Goal: Task Accomplishment & Management: Complete application form

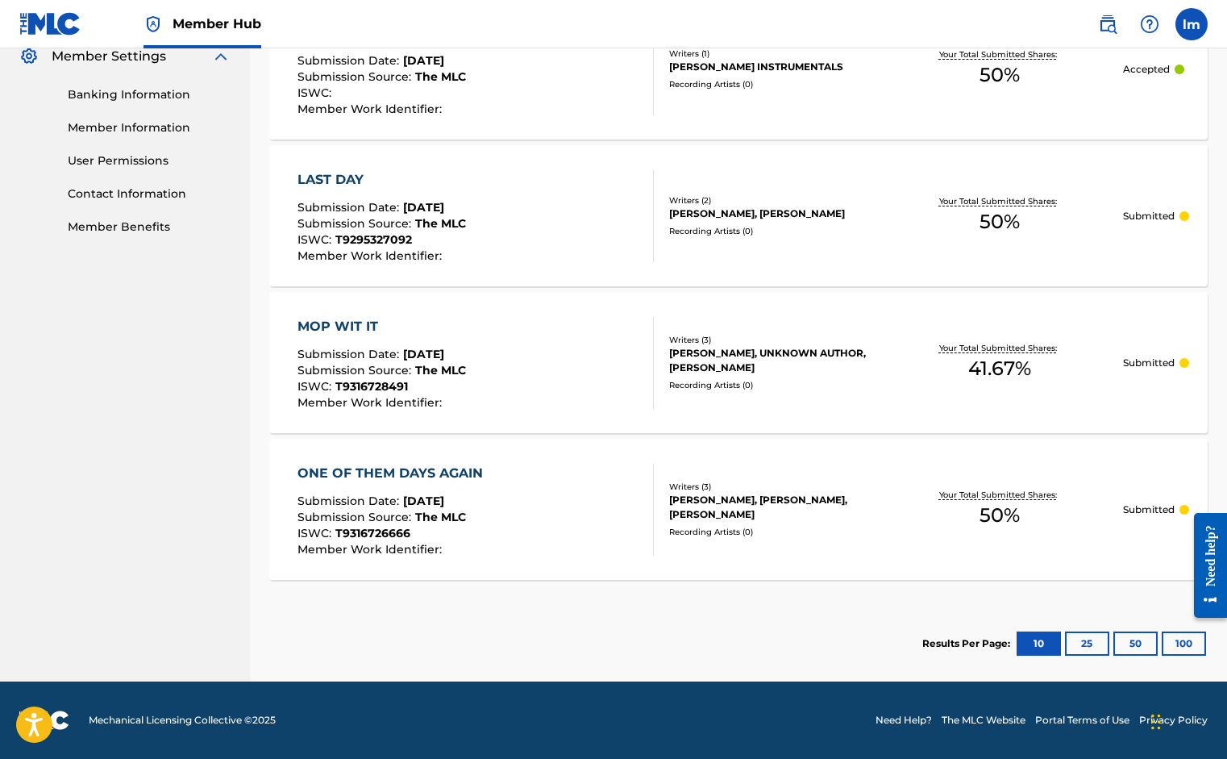
click at [1042, 511] on div "Your Total Submitted Shares: 50 %" at bounding box center [1000, 509] width 246 height 49
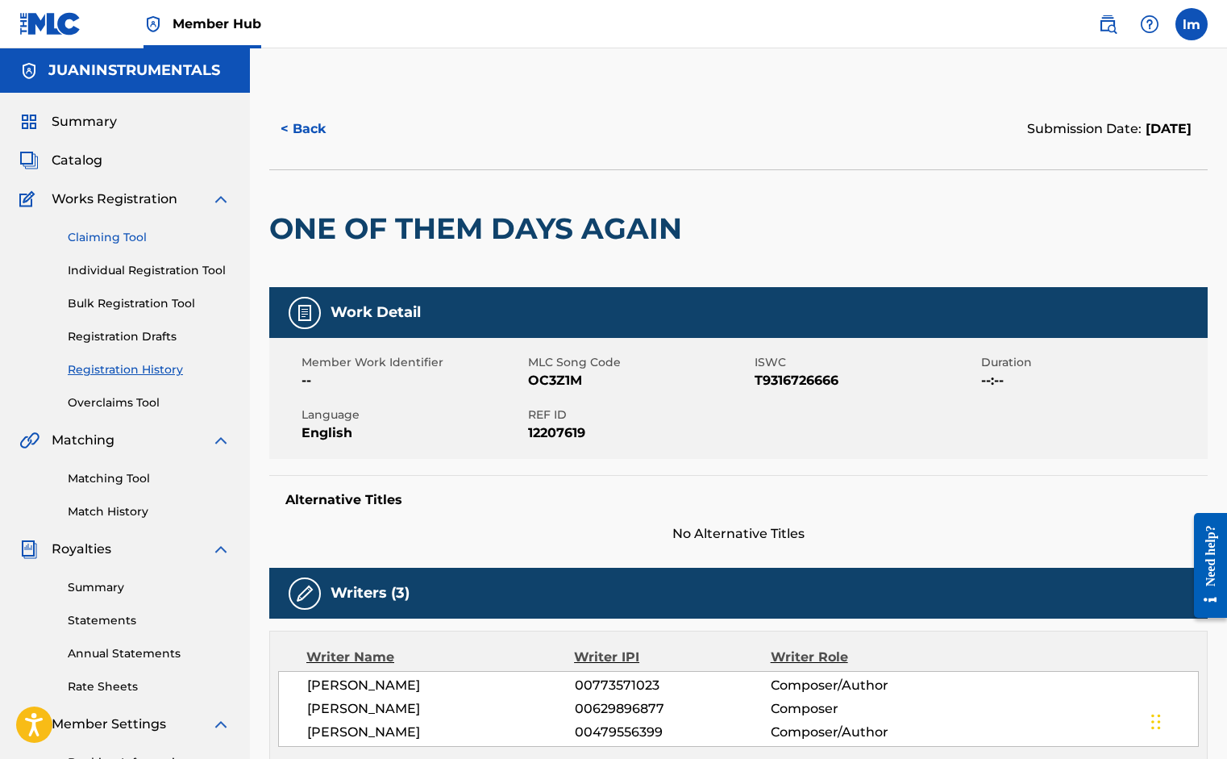
click at [111, 243] on link "Claiming Tool" at bounding box center [149, 237] width 163 height 17
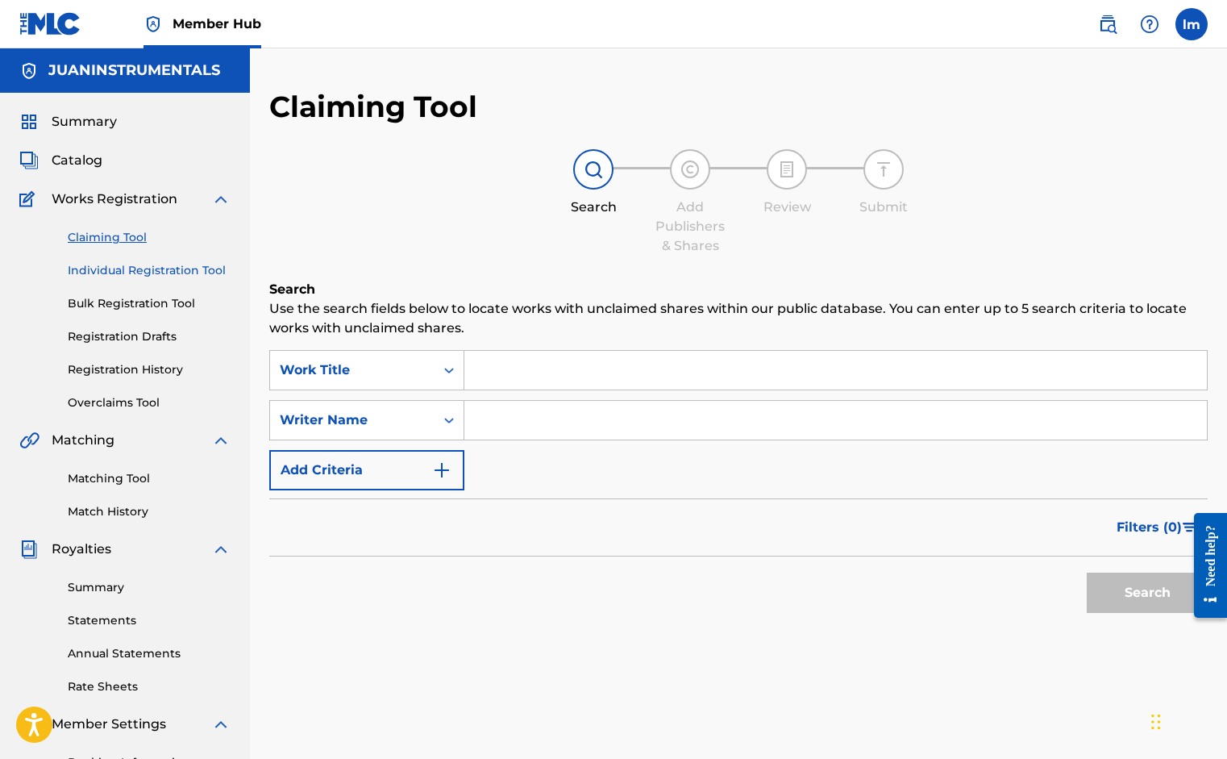
click at [113, 266] on link "Individual Registration Tool" at bounding box center [149, 270] width 163 height 17
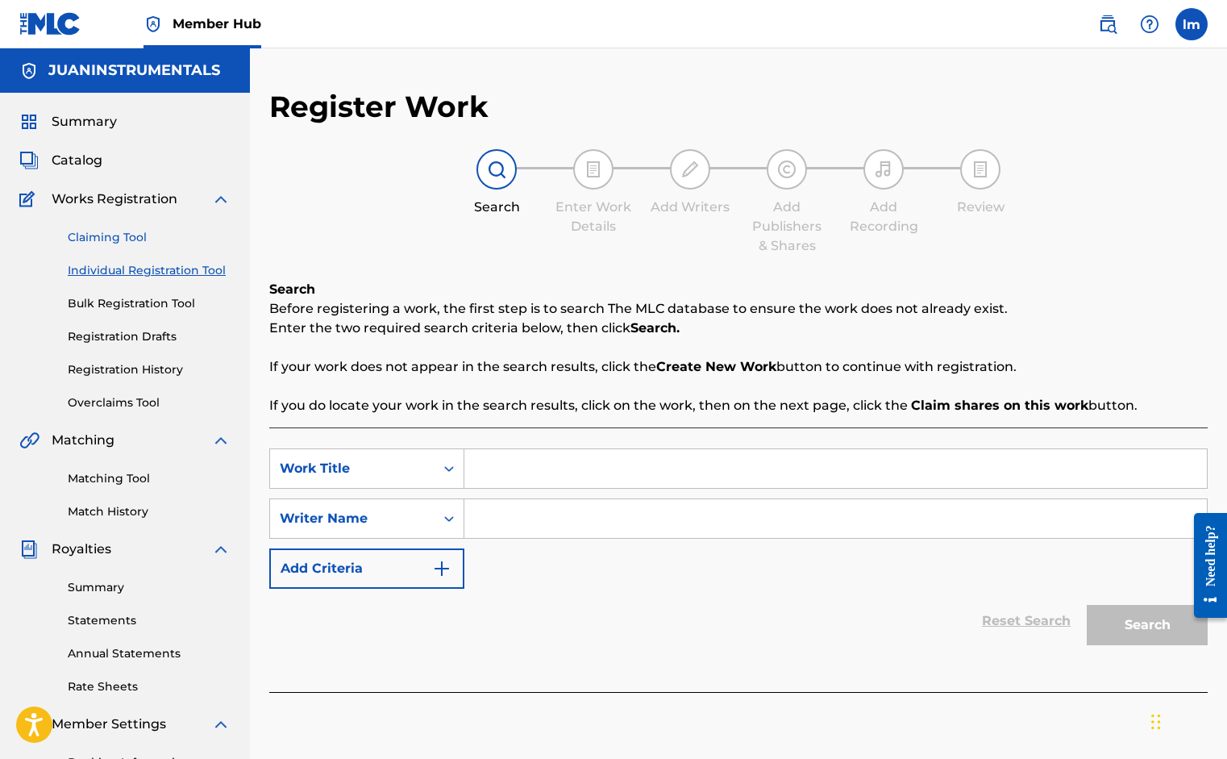
click at [110, 239] on link "Claiming Tool" at bounding box center [149, 237] width 163 height 17
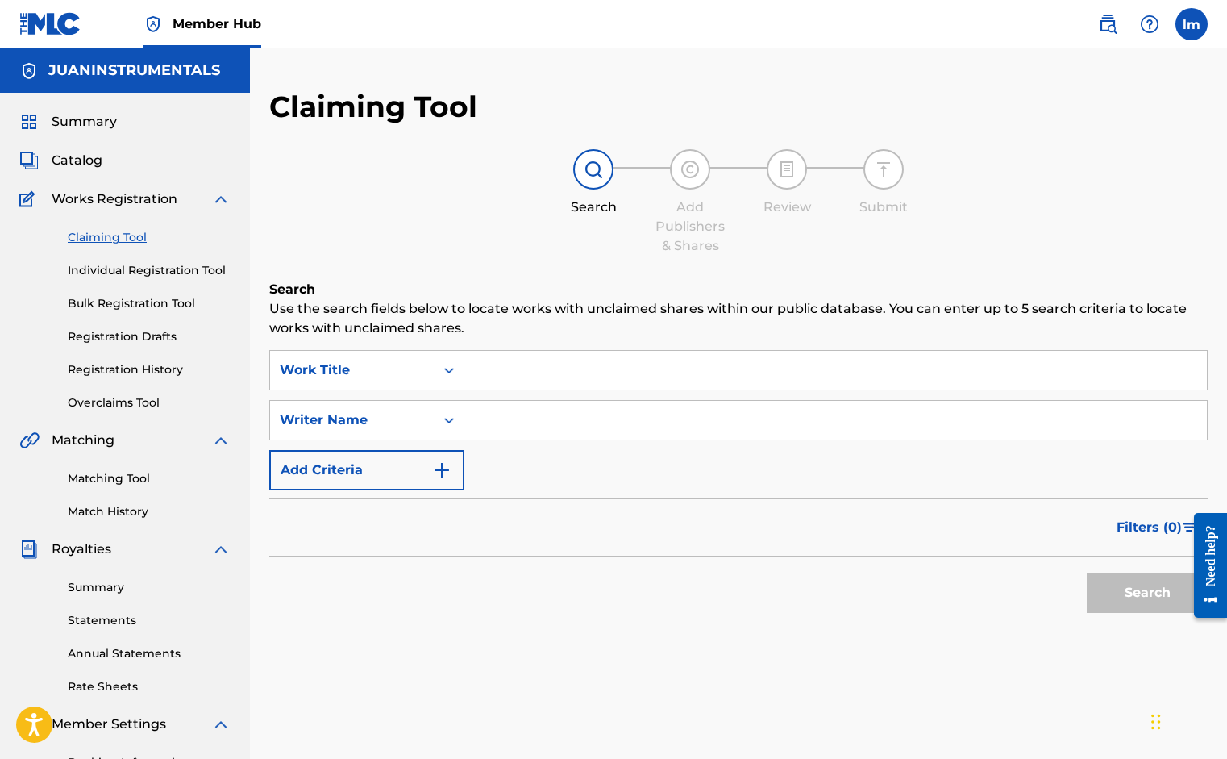
click at [487, 368] on input "Search Form" at bounding box center [835, 370] width 743 height 39
type input "mop wit it"
click at [581, 417] on input "Search Form" at bounding box center [835, 420] width 743 height 39
type input "mo3"
click at [1132, 591] on button "Search" at bounding box center [1147, 592] width 121 height 40
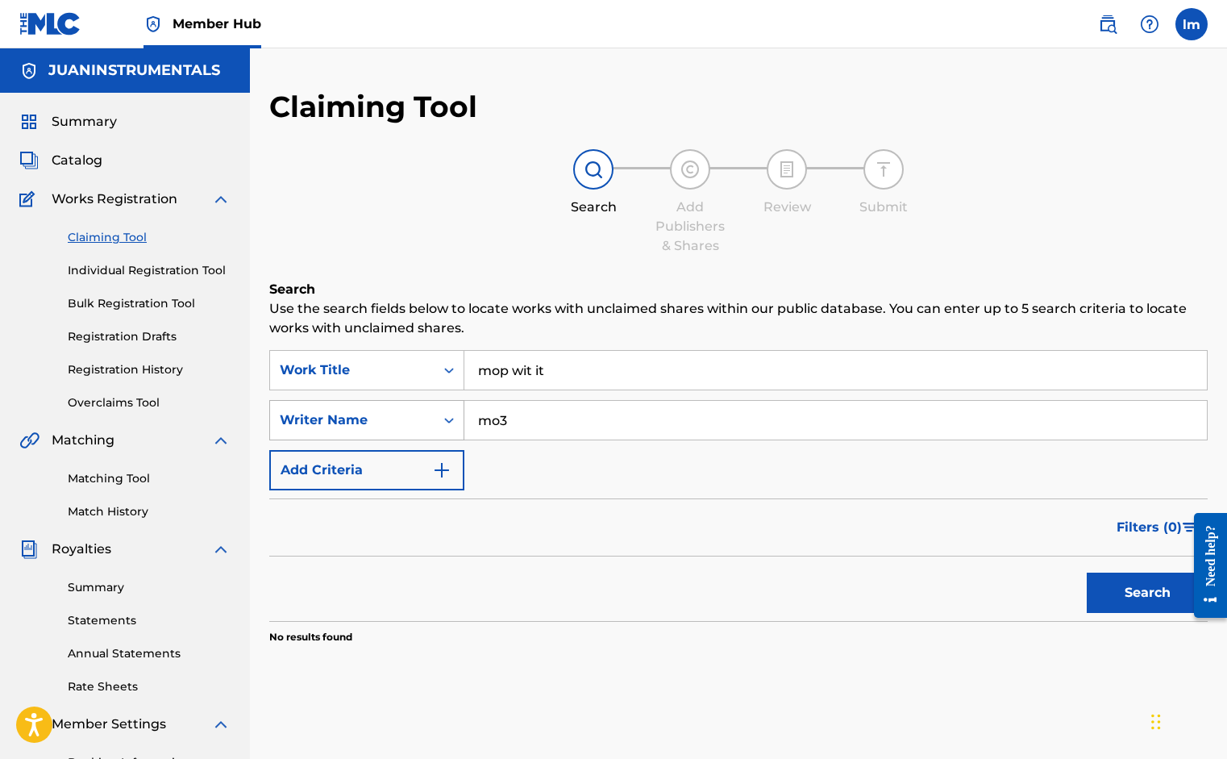
click at [436, 418] on div "Search Form" at bounding box center [449, 420] width 29 height 29
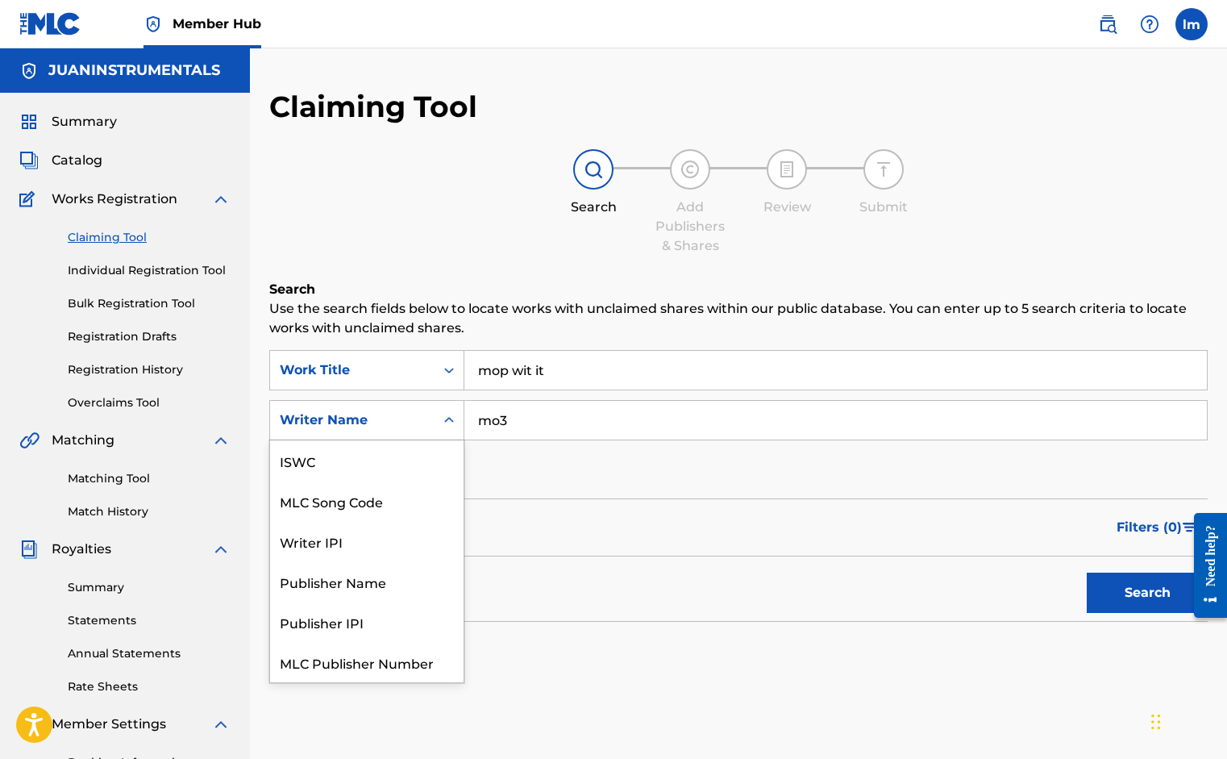
scroll to position [40, 0]
click at [391, 538] on div "Publisher Name" at bounding box center [367, 541] width 194 height 40
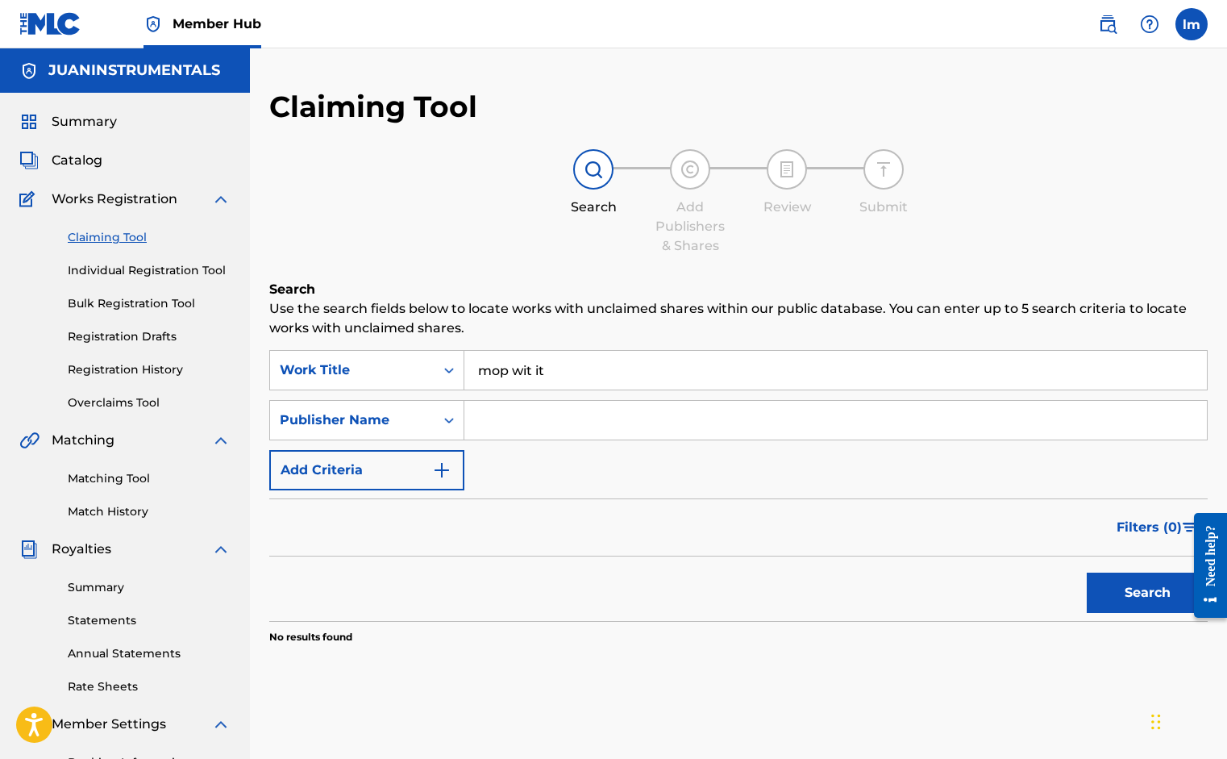
click at [837, 428] on input "Search Form" at bounding box center [835, 420] width 743 height 39
type input "mo3"
click at [1117, 587] on button "Search" at bounding box center [1147, 592] width 121 height 40
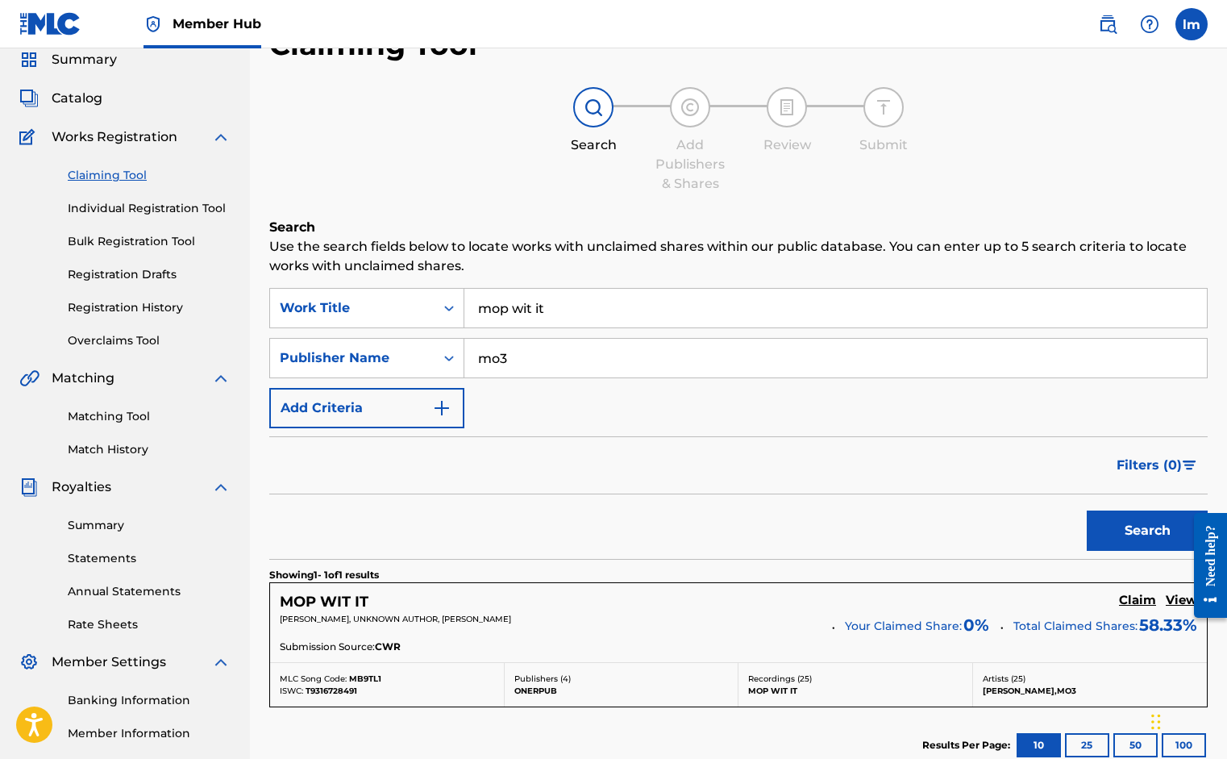
scroll to position [156, 0]
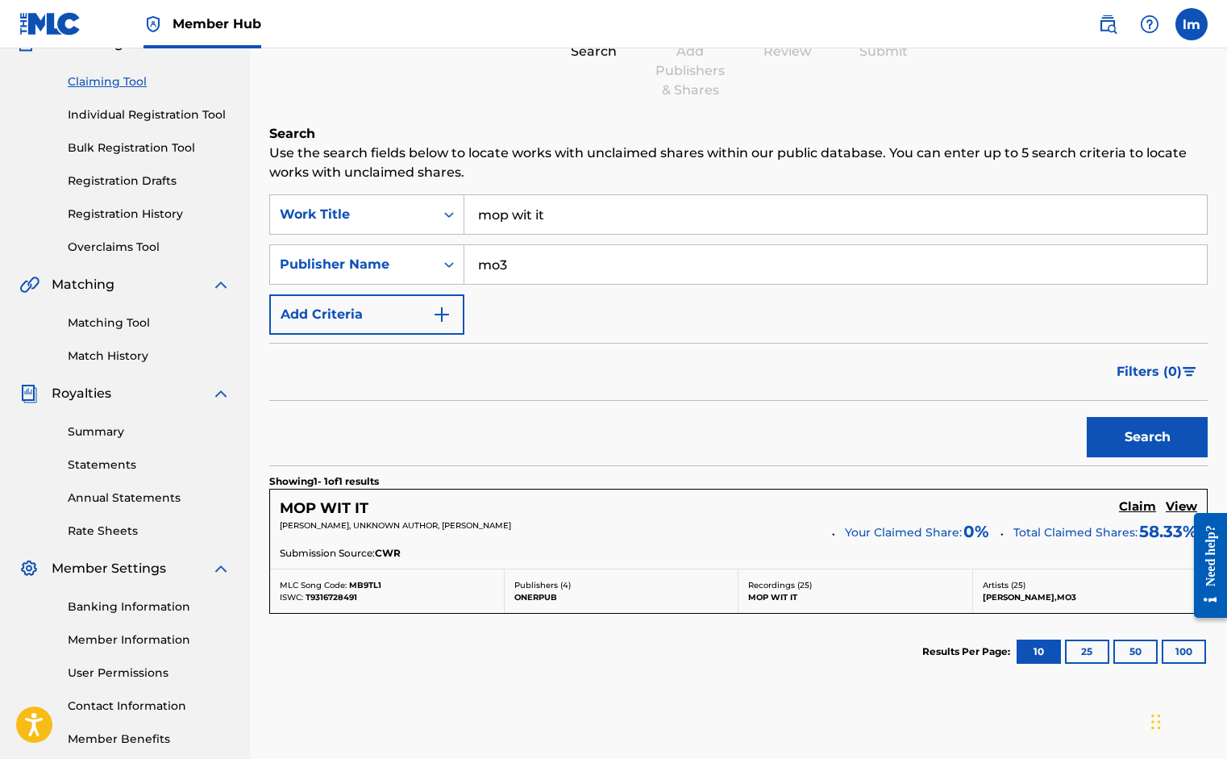
click at [1034, 540] on span "Total Claimed Shares:" at bounding box center [1075, 532] width 124 height 17
drag, startPoint x: 816, startPoint y: 546, endPoint x: 752, endPoint y: 574, distance: 69.7
click at [815, 547] on div "Submission Source: CWR" at bounding box center [739, 555] width 918 height 18
click at [318, 504] on h5 "MOP WIT IT" at bounding box center [324, 508] width 89 height 19
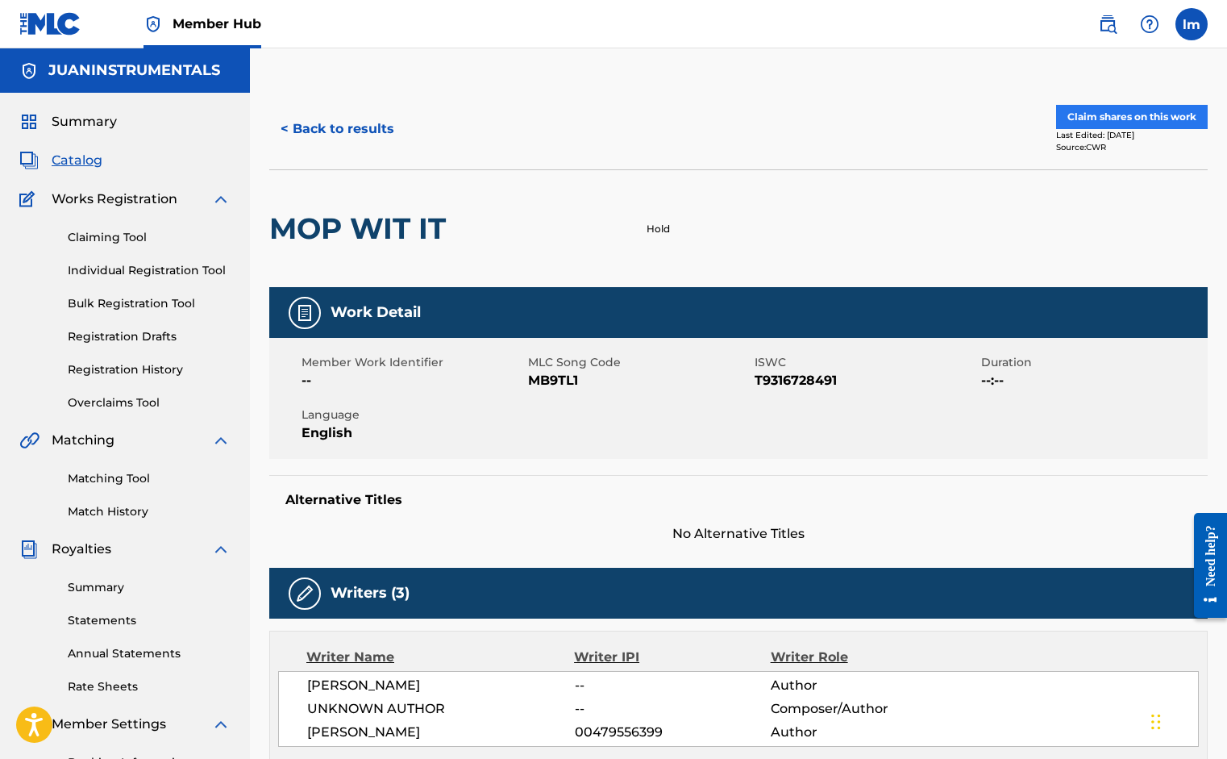
click at [1113, 120] on button "Claim shares on this work" at bounding box center [1132, 117] width 152 height 24
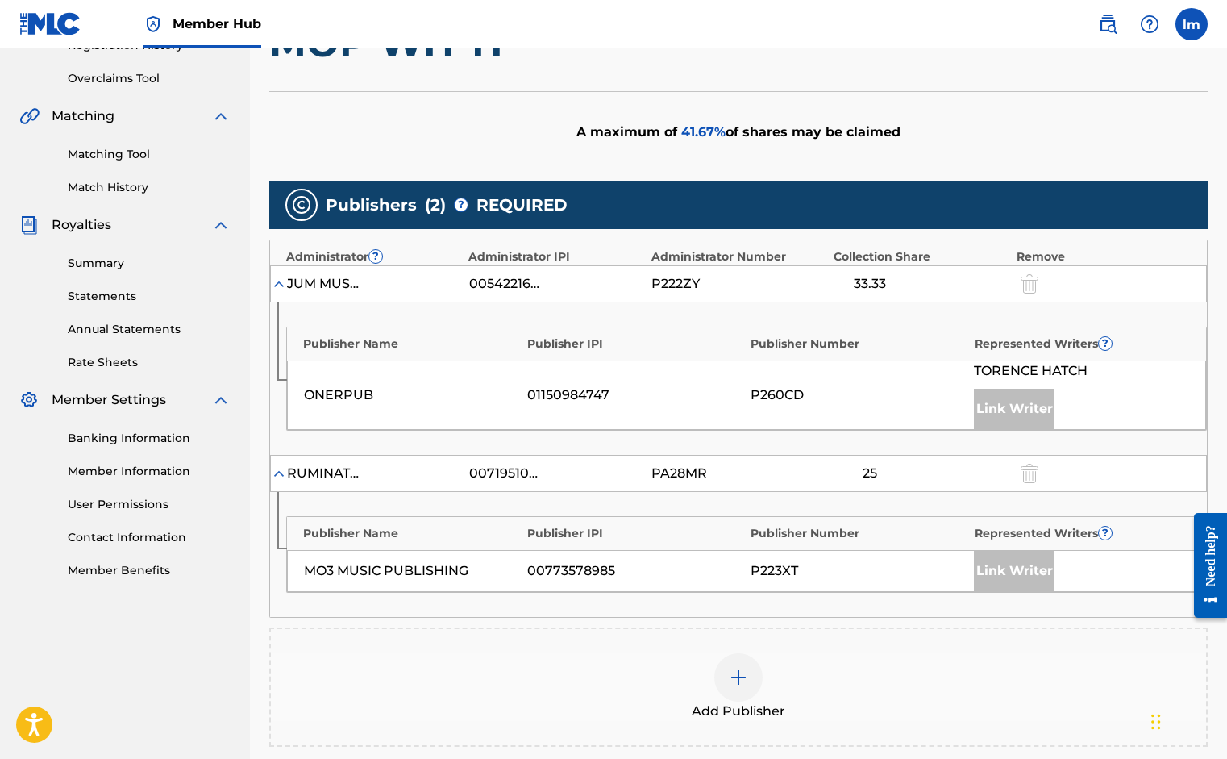
scroll to position [433, 0]
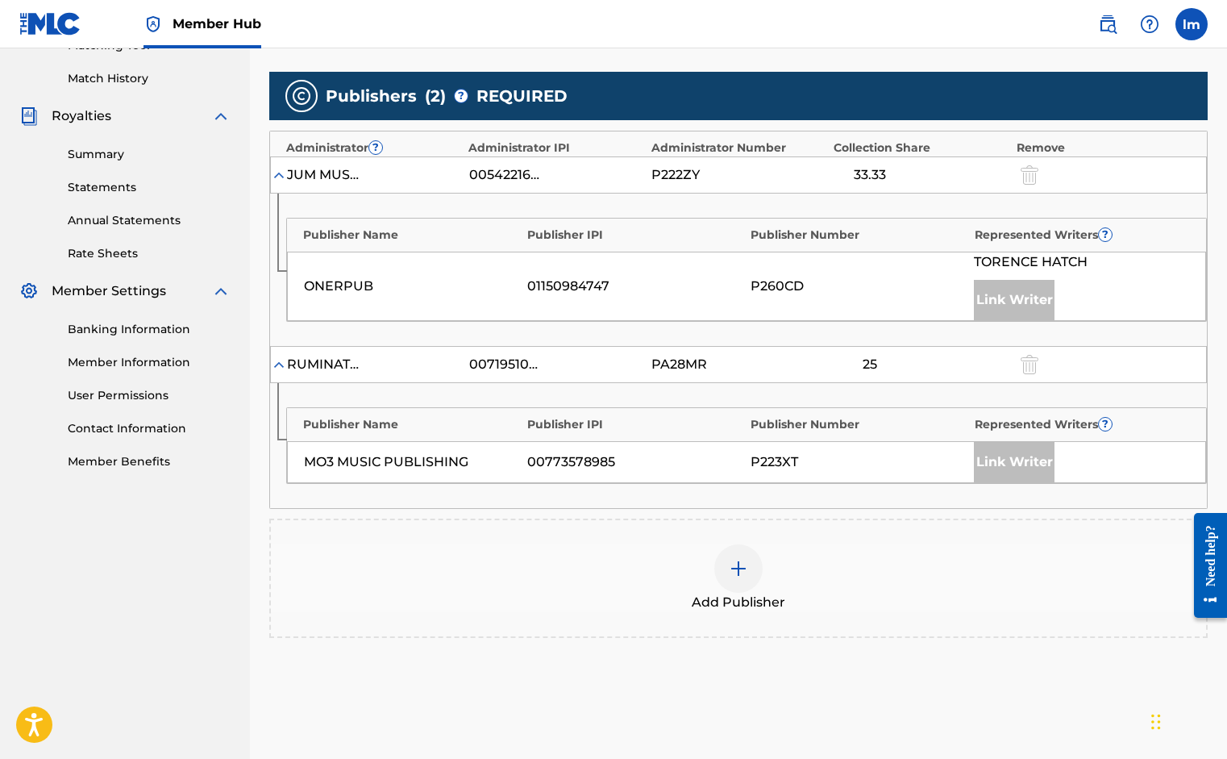
click at [735, 581] on div at bounding box center [738, 568] width 48 height 48
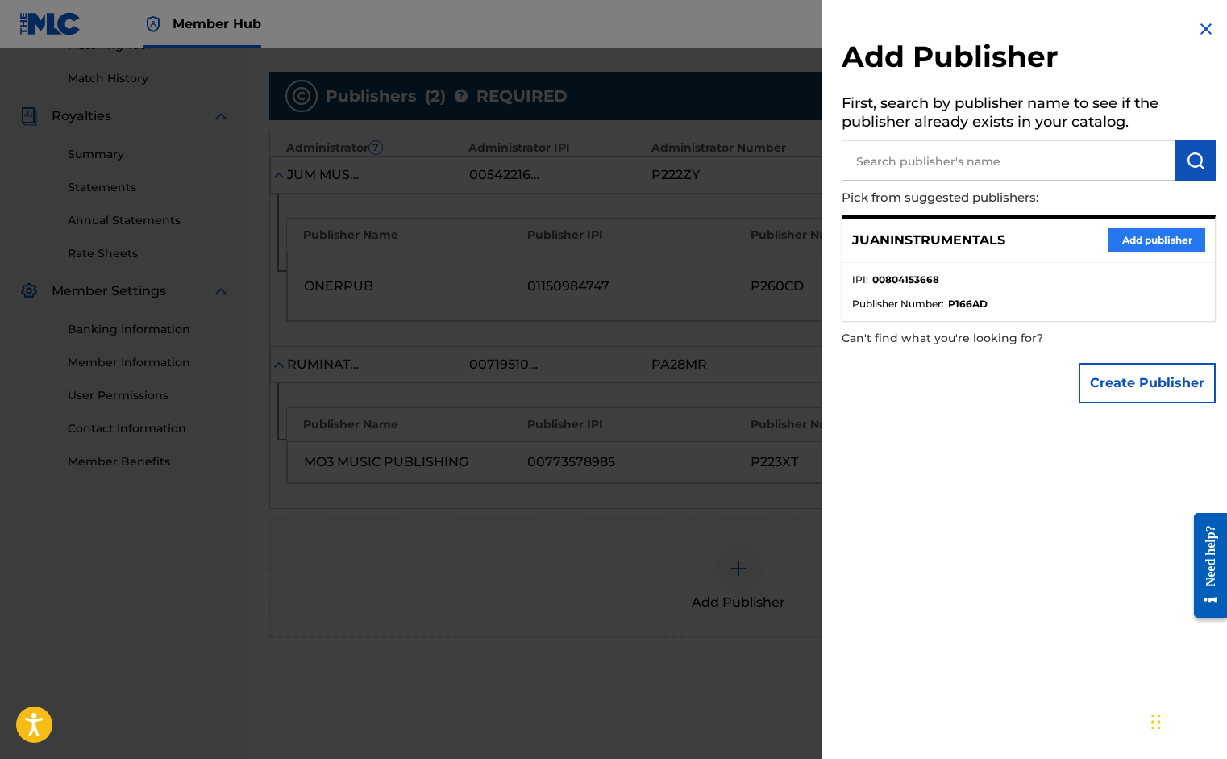
click at [1128, 243] on button "Add publisher" at bounding box center [1157, 240] width 97 height 24
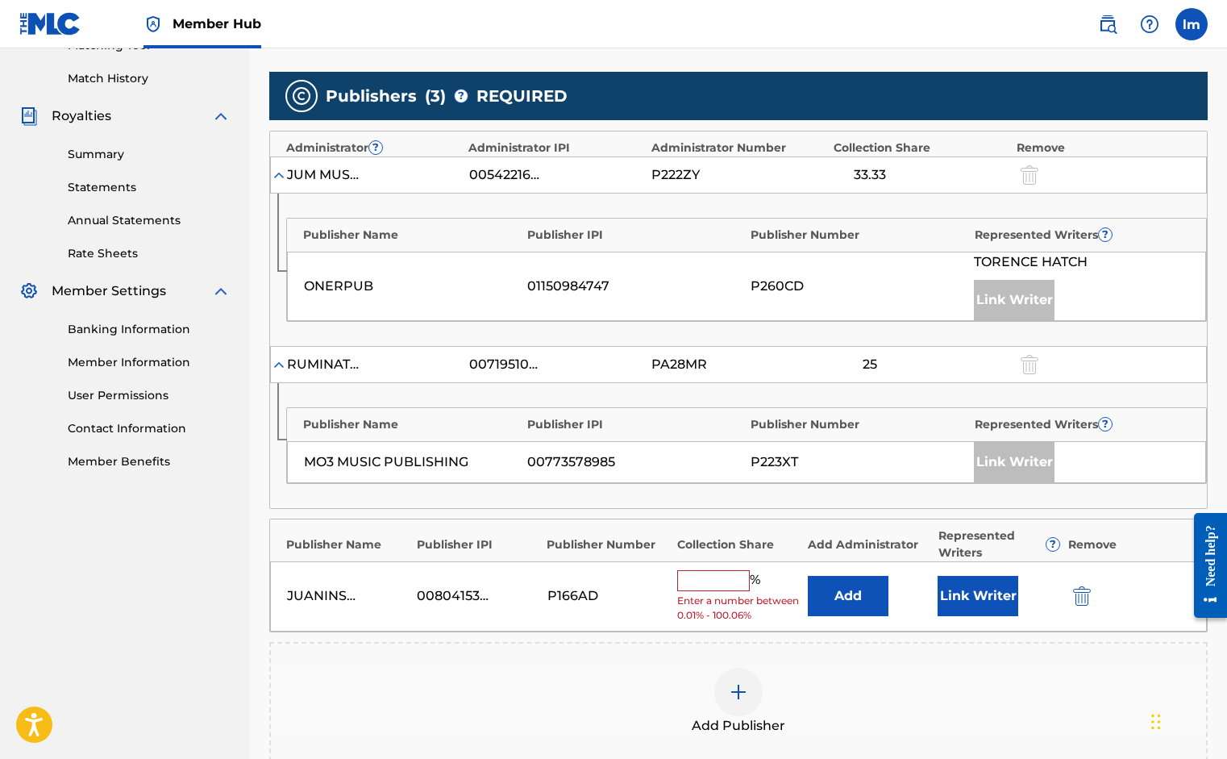
click at [700, 584] on input "text" at bounding box center [713, 580] width 73 height 21
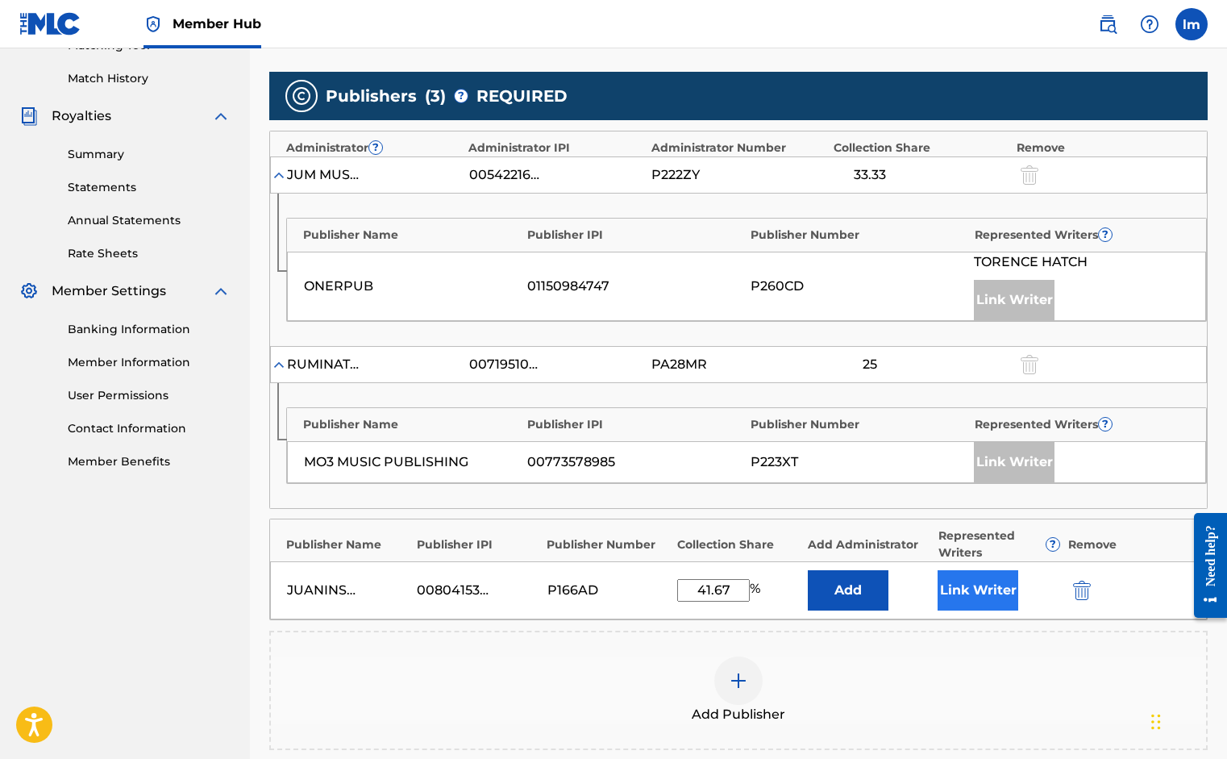
type input "41.67"
click at [973, 588] on button "Link Writer" at bounding box center [978, 590] width 81 height 40
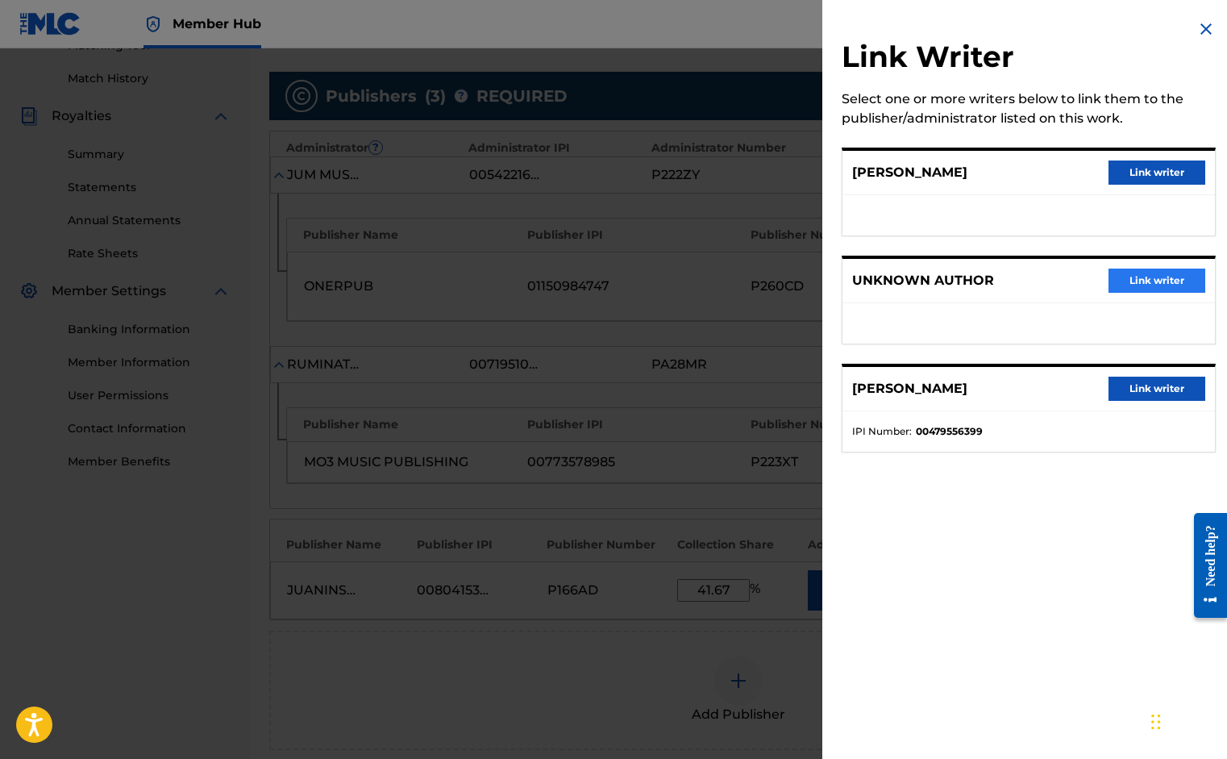
click at [1141, 285] on button "Link writer" at bounding box center [1157, 280] width 97 height 24
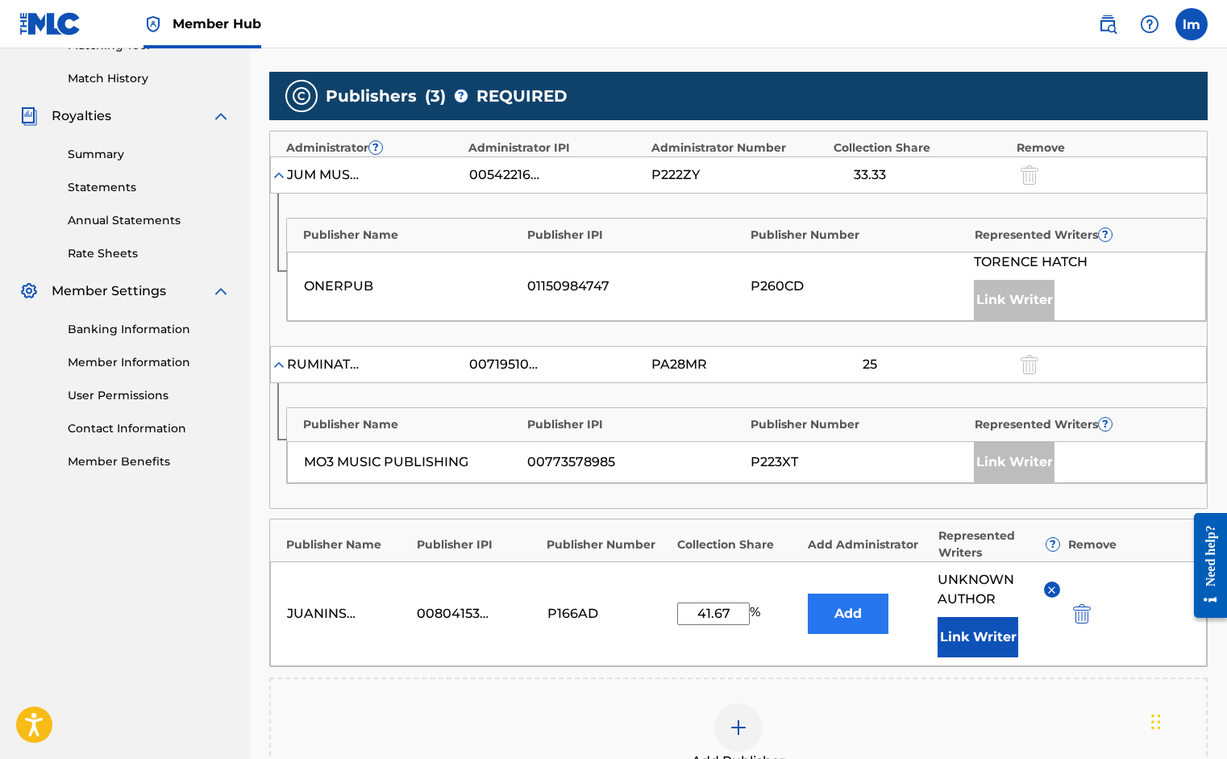
click at [868, 617] on button "Add" at bounding box center [848, 613] width 81 height 40
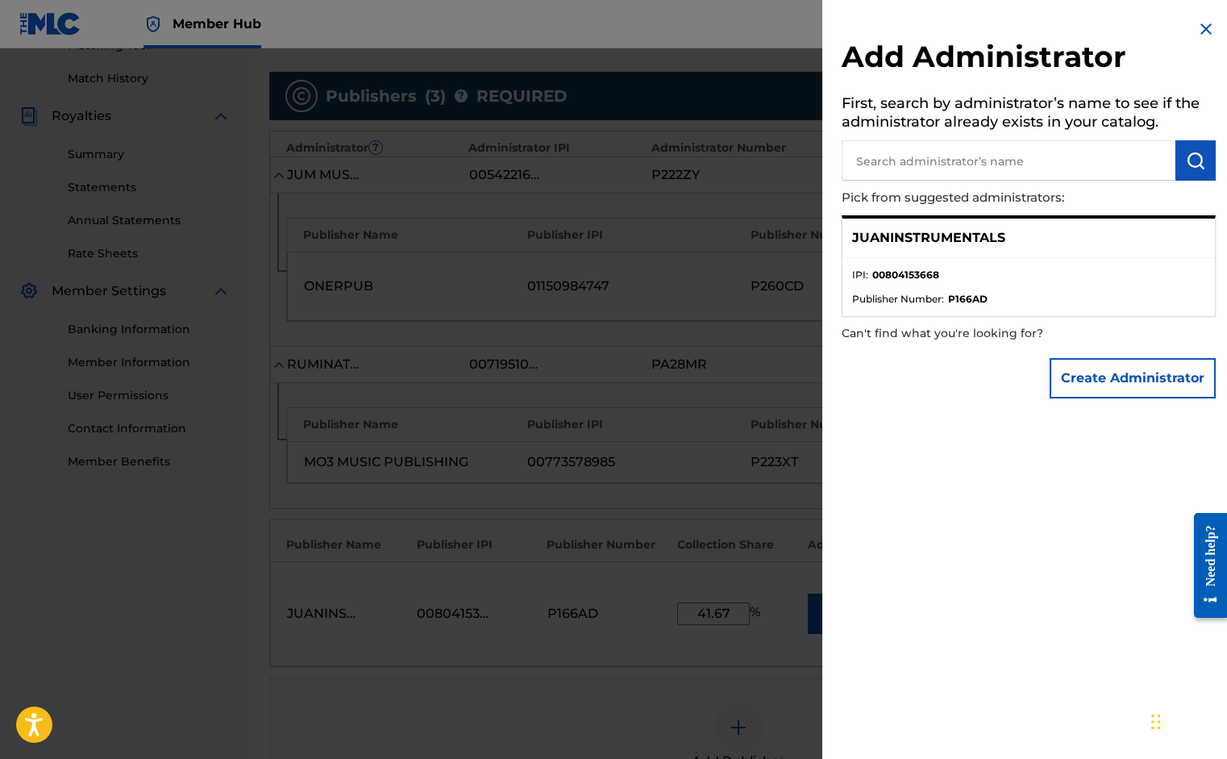
click at [912, 245] on p "JUANINSTRUMENTALS" at bounding box center [928, 237] width 153 height 19
click at [915, 239] on p "JUANINSTRUMENTALS" at bounding box center [928, 237] width 153 height 19
click at [1205, 25] on img at bounding box center [1205, 28] width 19 height 19
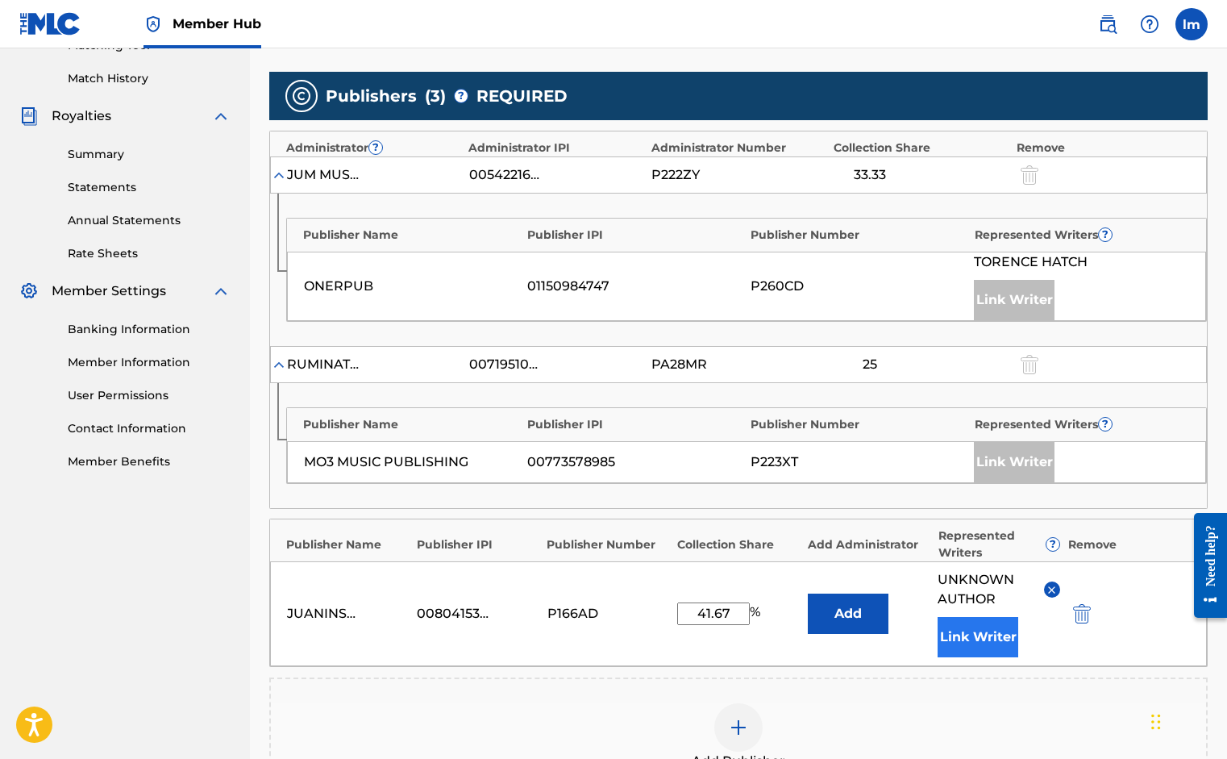
click at [972, 625] on button "Link Writer" at bounding box center [978, 637] width 81 height 40
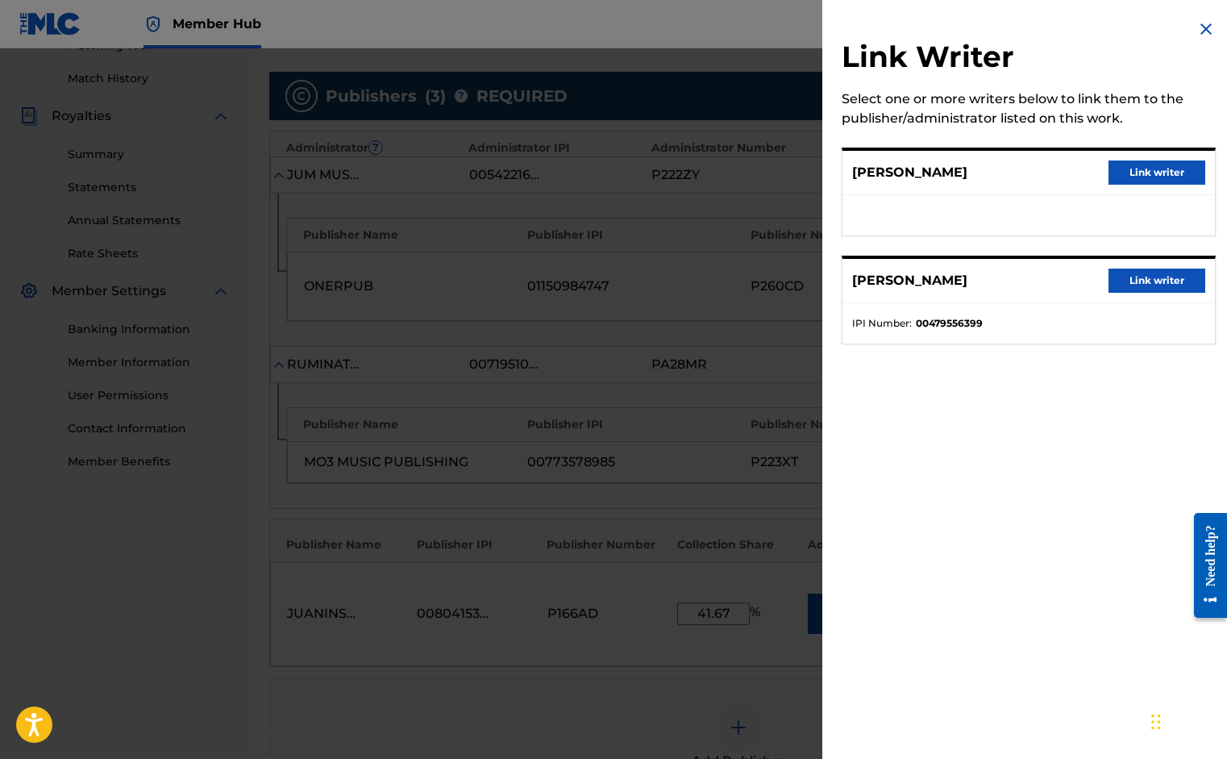
click at [1202, 29] on img at bounding box center [1205, 28] width 19 height 19
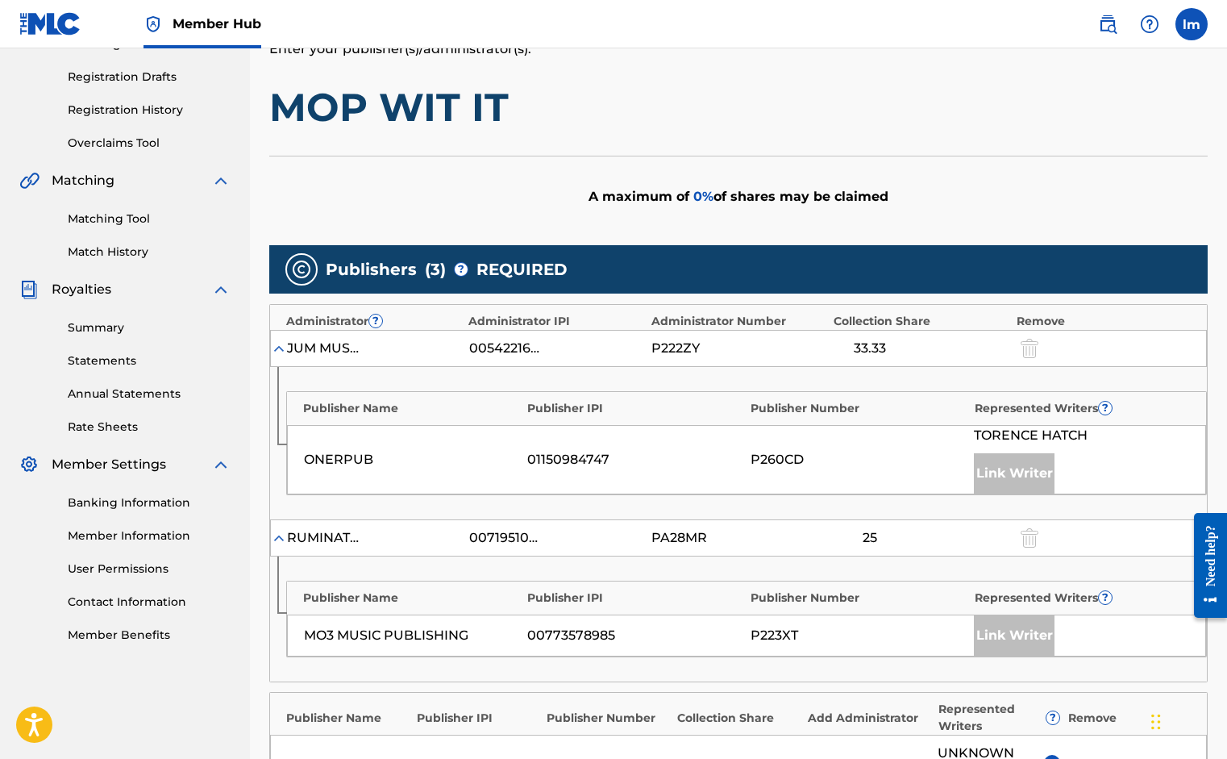
scroll to position [0, 0]
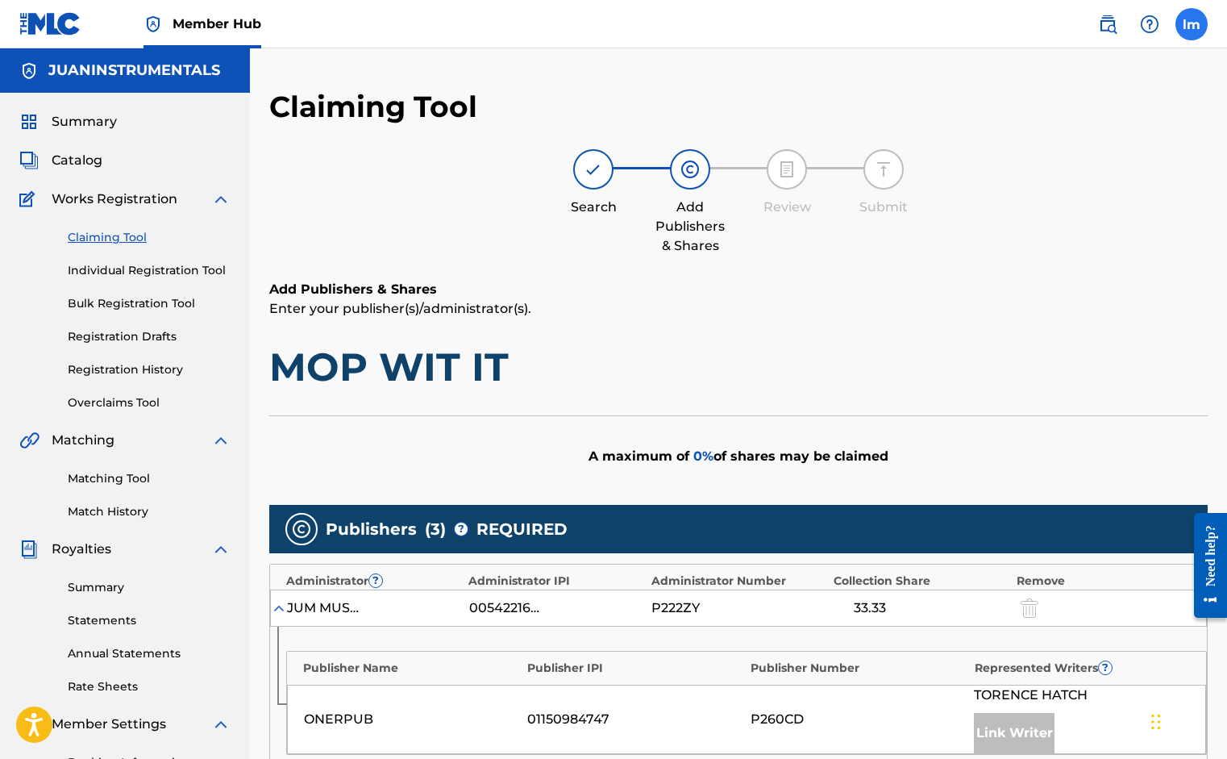
click at [1184, 19] on label at bounding box center [1192, 24] width 32 height 32
click at [1192, 24] on input "[PERSON_NAME] [EMAIL_ADDRESS][DOMAIN_NAME] Notification Preferences Profile Log…" at bounding box center [1192, 24] width 0 height 0
click at [102, 240] on link "Claiming Tool" at bounding box center [149, 237] width 163 height 17
click at [106, 269] on link "Individual Registration Tool" at bounding box center [149, 270] width 163 height 17
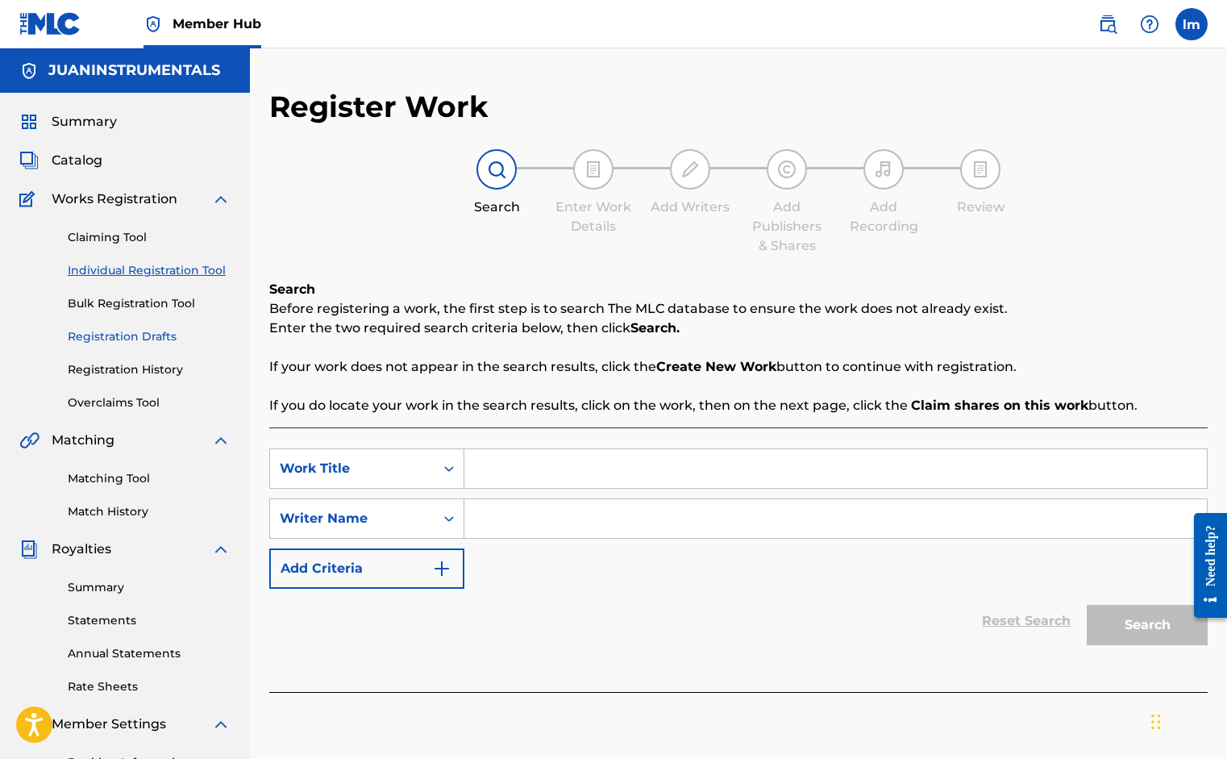
click at [125, 334] on link "Registration Drafts" at bounding box center [149, 336] width 163 height 17
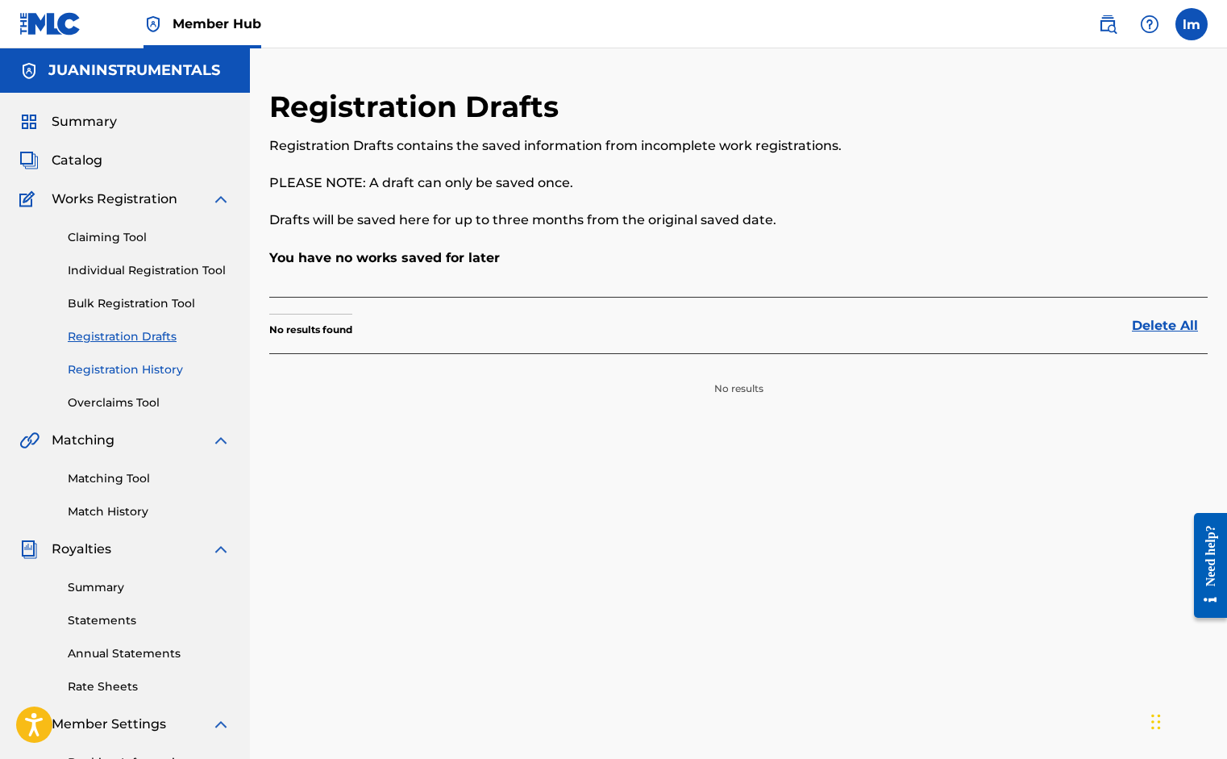
click at [123, 367] on link "Registration History" at bounding box center [149, 369] width 163 height 17
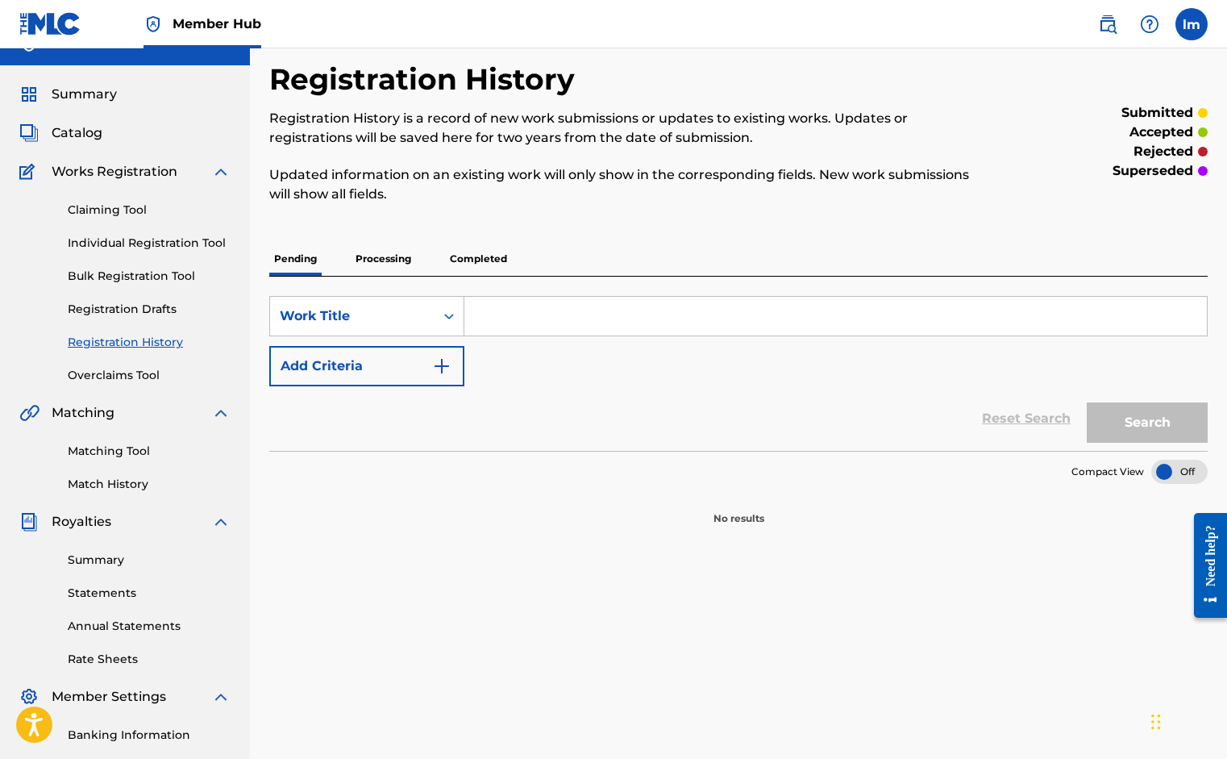
scroll to position [24, 0]
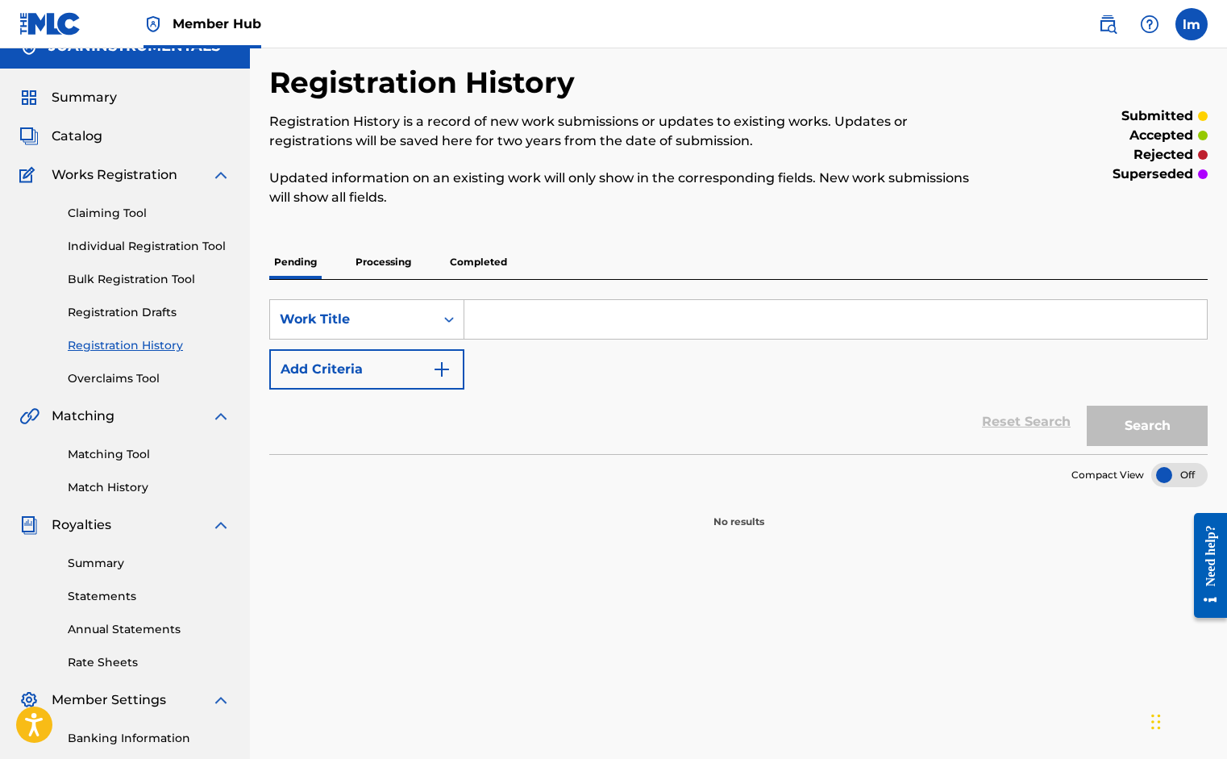
click at [458, 259] on p "Completed" at bounding box center [478, 262] width 67 height 34
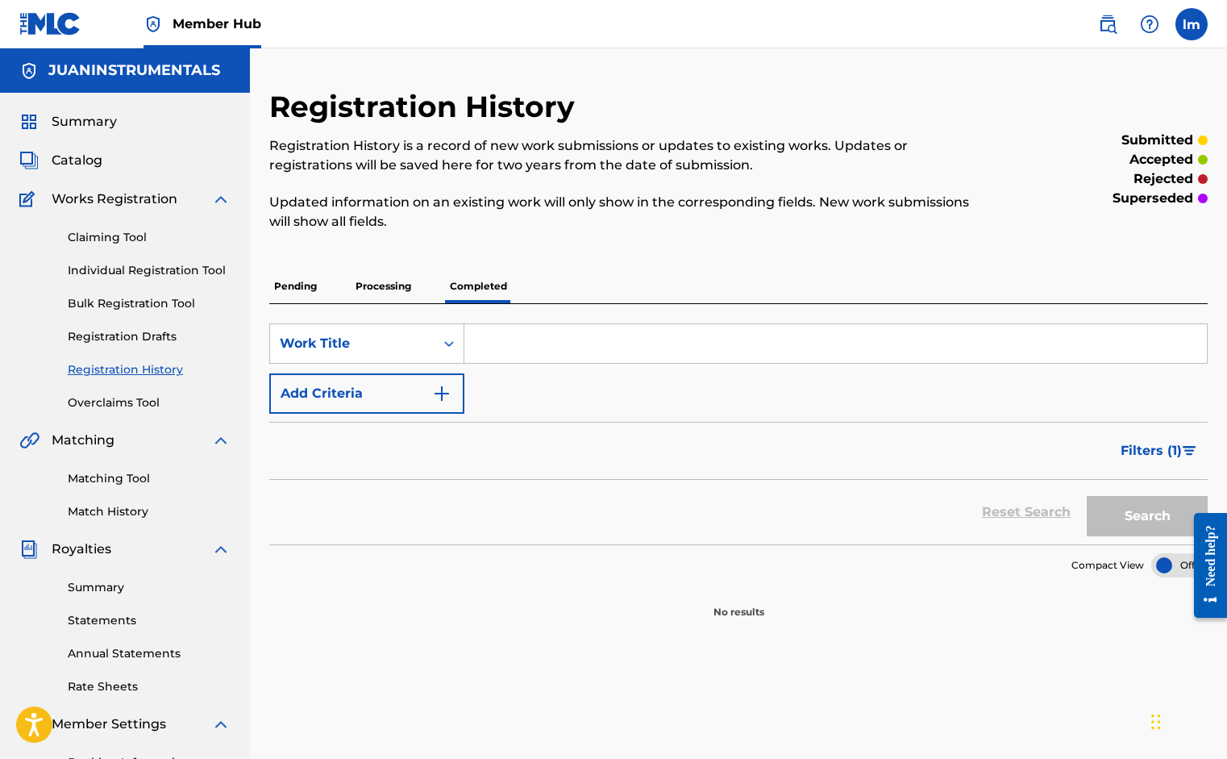
click at [380, 285] on p "Processing" at bounding box center [383, 286] width 65 height 34
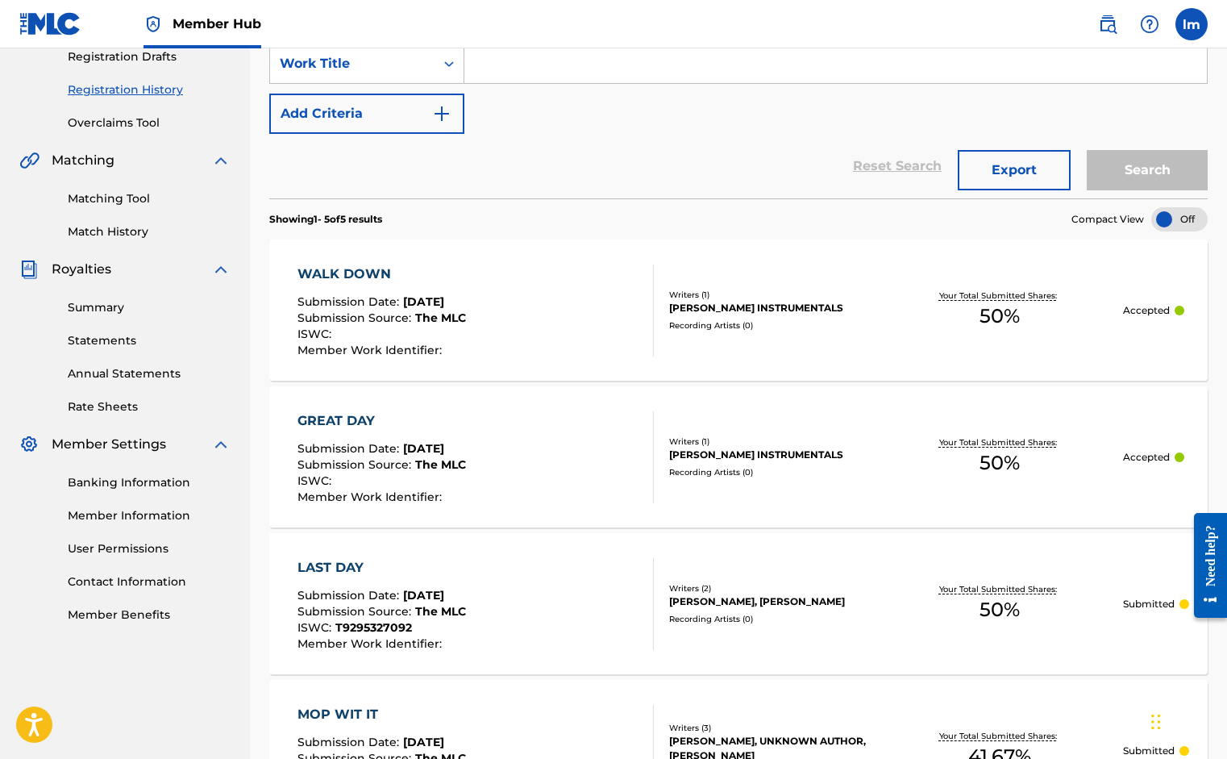
scroll to position [338, 0]
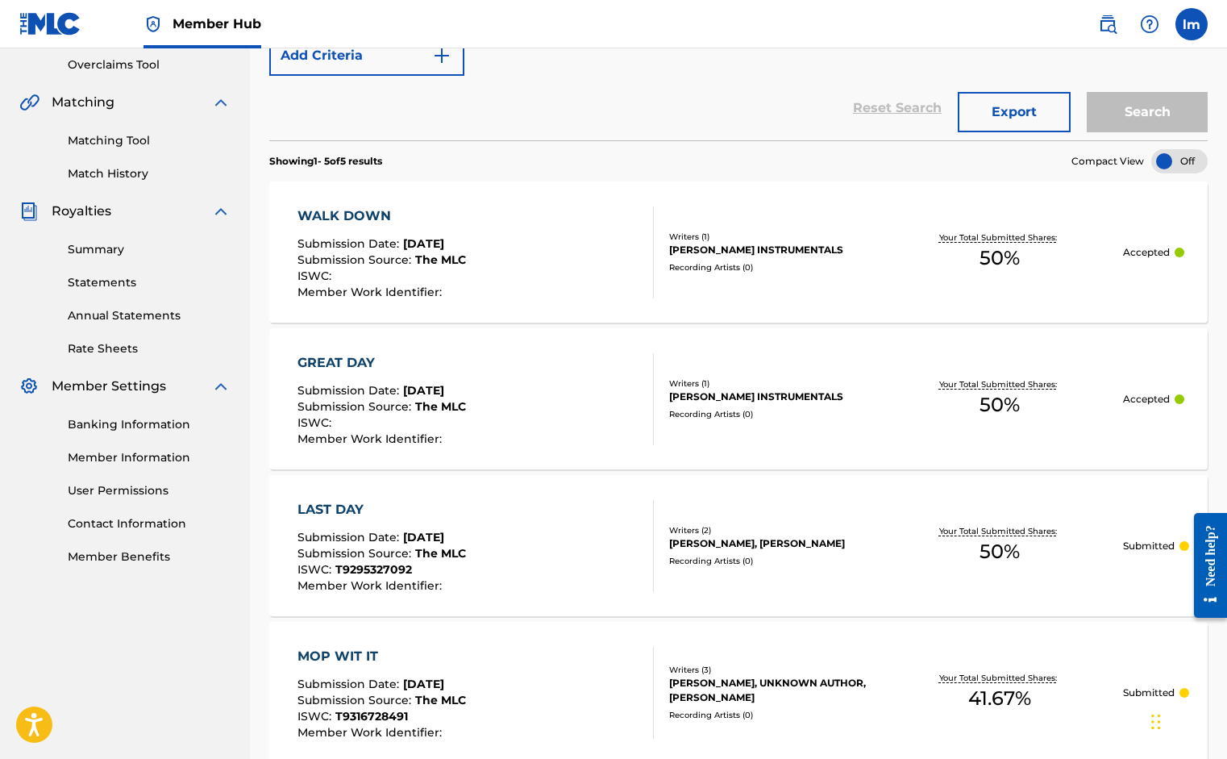
click at [543, 264] on div "WALK DOWN Submission Date : [DATE] Submission Source : The MLC ISWC : Member Wo…" at bounding box center [476, 252] width 356 height 92
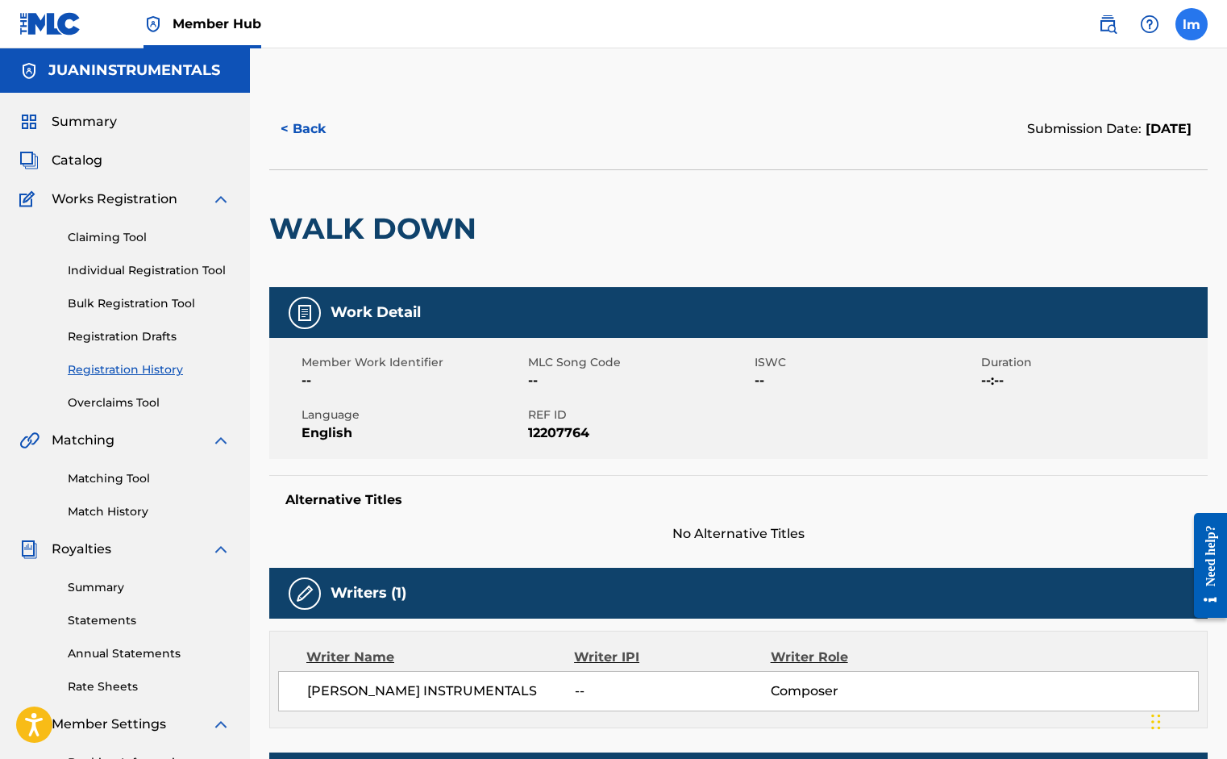
click at [1191, 27] on label at bounding box center [1192, 24] width 32 height 32
click at [1192, 24] on input "[PERSON_NAME] [EMAIL_ADDRESS][DOMAIN_NAME] Notification Preferences Profile Log…" at bounding box center [1192, 24] width 0 height 0
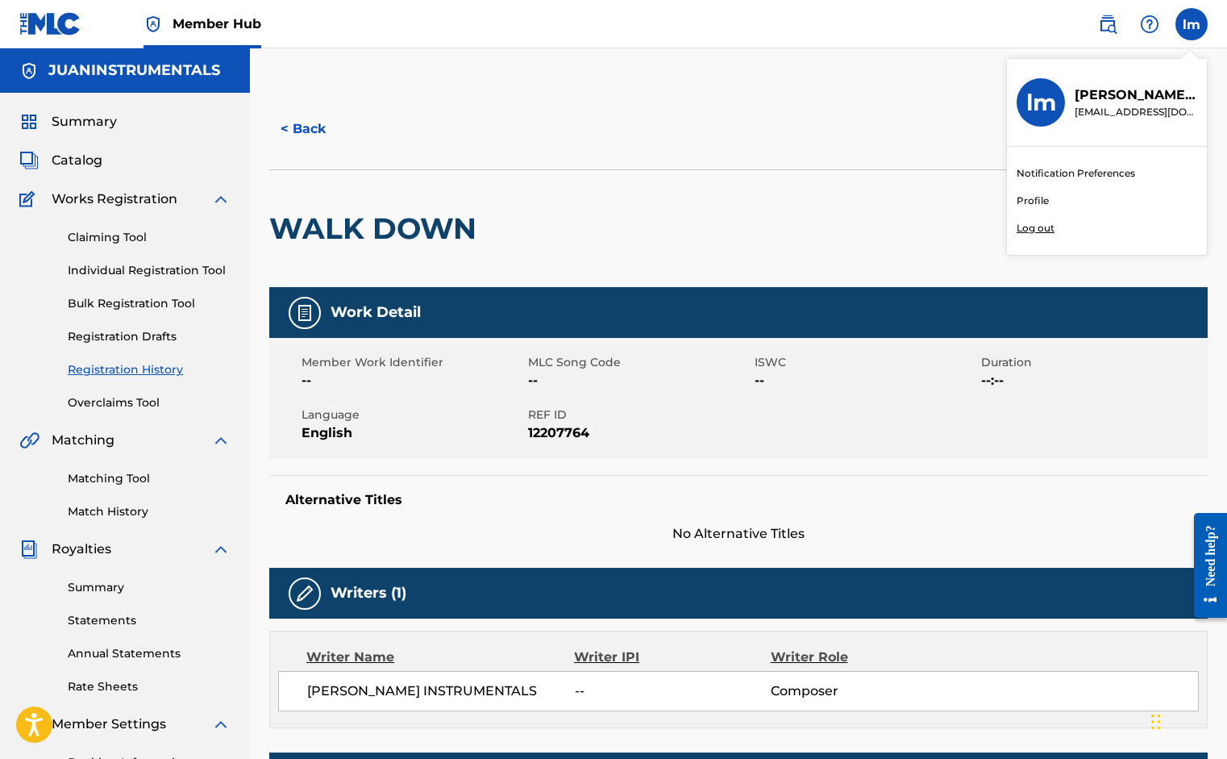
click at [1036, 229] on p "Log out" at bounding box center [1036, 228] width 38 height 15
click at [1192, 24] on input "[PERSON_NAME] [EMAIL_ADDRESS][DOMAIN_NAME] Notification Preferences Profile Log…" at bounding box center [1192, 24] width 0 height 0
